Goal: Transaction & Acquisition: Subscribe to service/newsletter

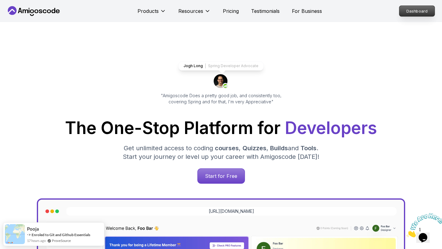
click at [406, 10] on p "Dashboard" at bounding box center [416, 11] width 35 height 10
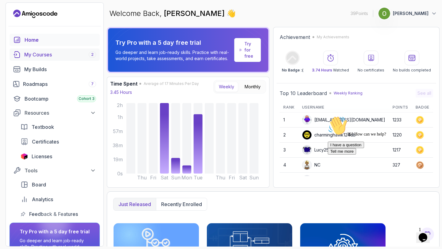
click at [58, 56] on div "My Courses 2" at bounding box center [60, 54] width 72 height 7
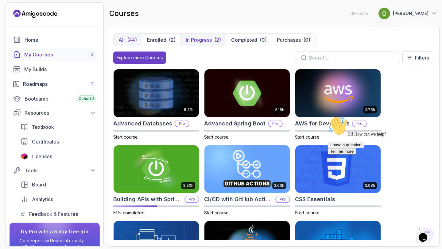
click at [194, 41] on p "In Progress" at bounding box center [199, 39] width 26 height 7
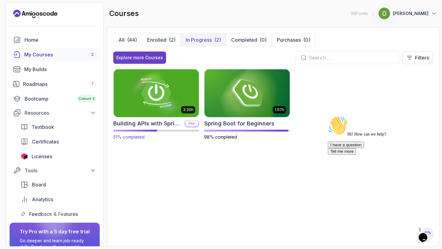
click at [137, 103] on img at bounding box center [156, 93] width 90 height 50
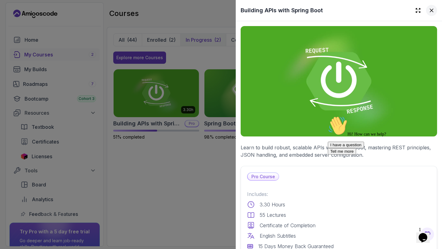
click at [430, 9] on icon at bounding box center [431, 10] width 6 height 6
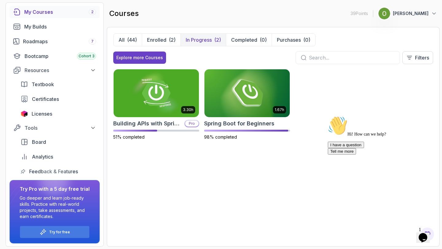
scroll to position [44, 0]
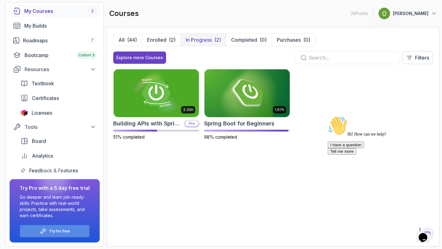
click at [52, 232] on p "Try for free" at bounding box center [59, 231] width 21 height 5
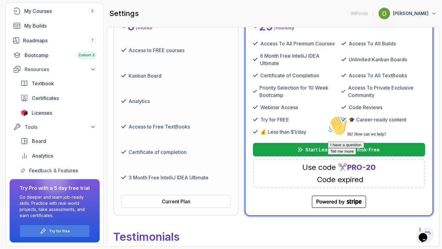
scroll to position [137, 0]
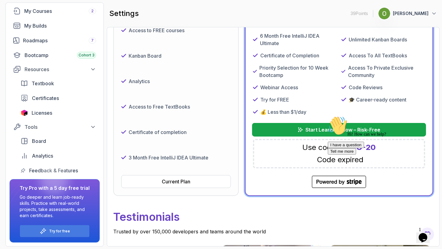
click at [321, 129] on p "Start Learning Now – Risk-Free" at bounding box center [342, 129] width 75 height 7
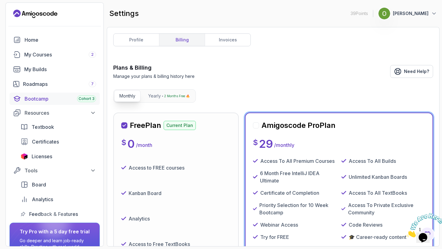
scroll to position [44, 0]
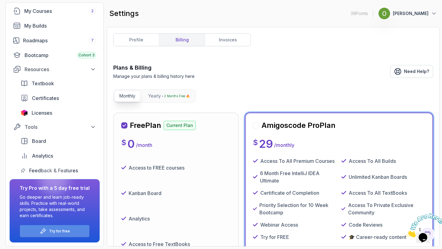
click at [56, 233] on p "Try for free" at bounding box center [59, 231] width 21 height 5
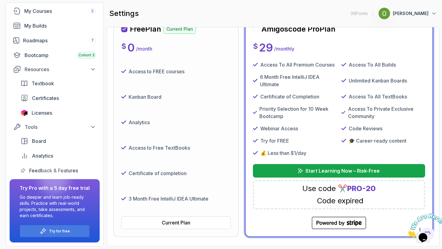
scroll to position [134, 0]
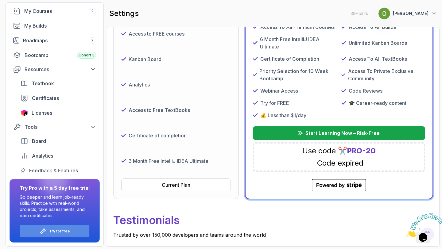
click at [54, 235] on div "Try for free" at bounding box center [54, 231] width 69 height 12
click at [38, 59] on link "Bootcamp Cohort 3" at bounding box center [55, 55] width 90 height 12
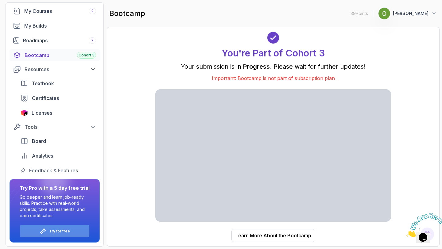
click at [67, 229] on p "Try for free" at bounding box center [59, 231] width 21 height 5
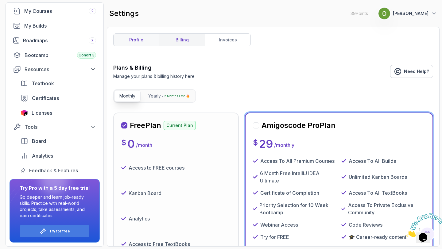
click at [145, 37] on link "profile" at bounding box center [136, 40] width 45 height 12
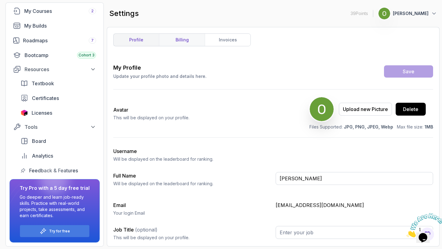
click at [173, 37] on link "billing" at bounding box center [182, 40] width 46 height 12
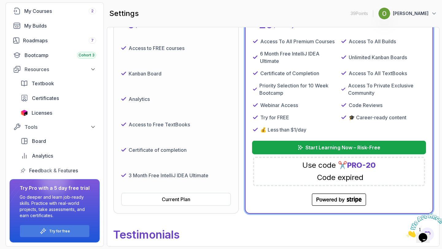
scroll to position [92, 0]
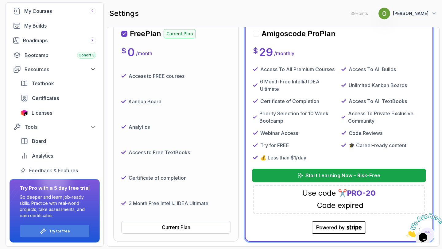
click at [302, 176] on icon "submit" at bounding box center [300, 175] width 5 height 5
